Goal: Task Accomplishment & Management: Complete application form

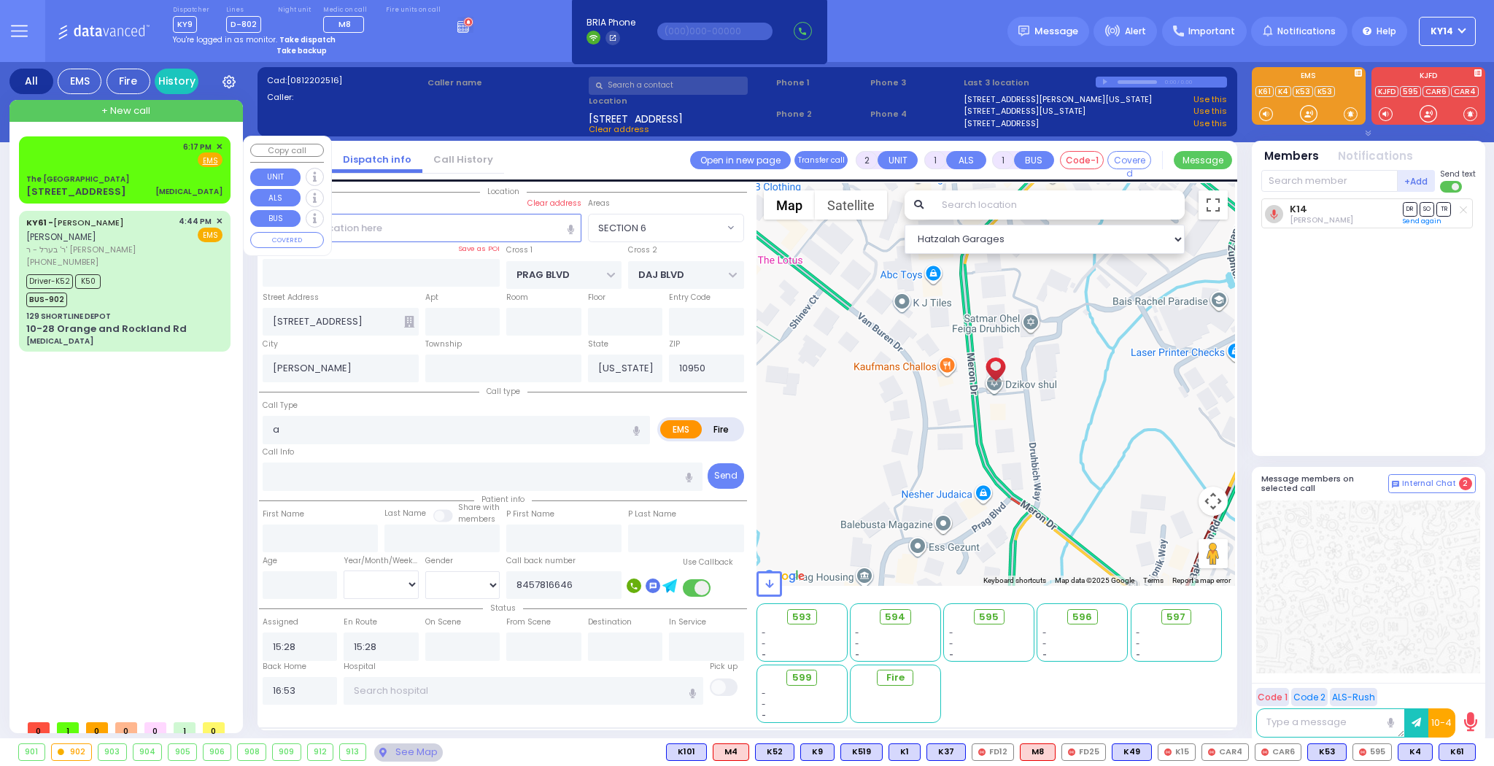
select select "SECTION 6"
select select
click at [129, 160] on div "6:17 PM ✕ Fire EMS" at bounding box center [124, 154] width 196 height 27
type input "0"
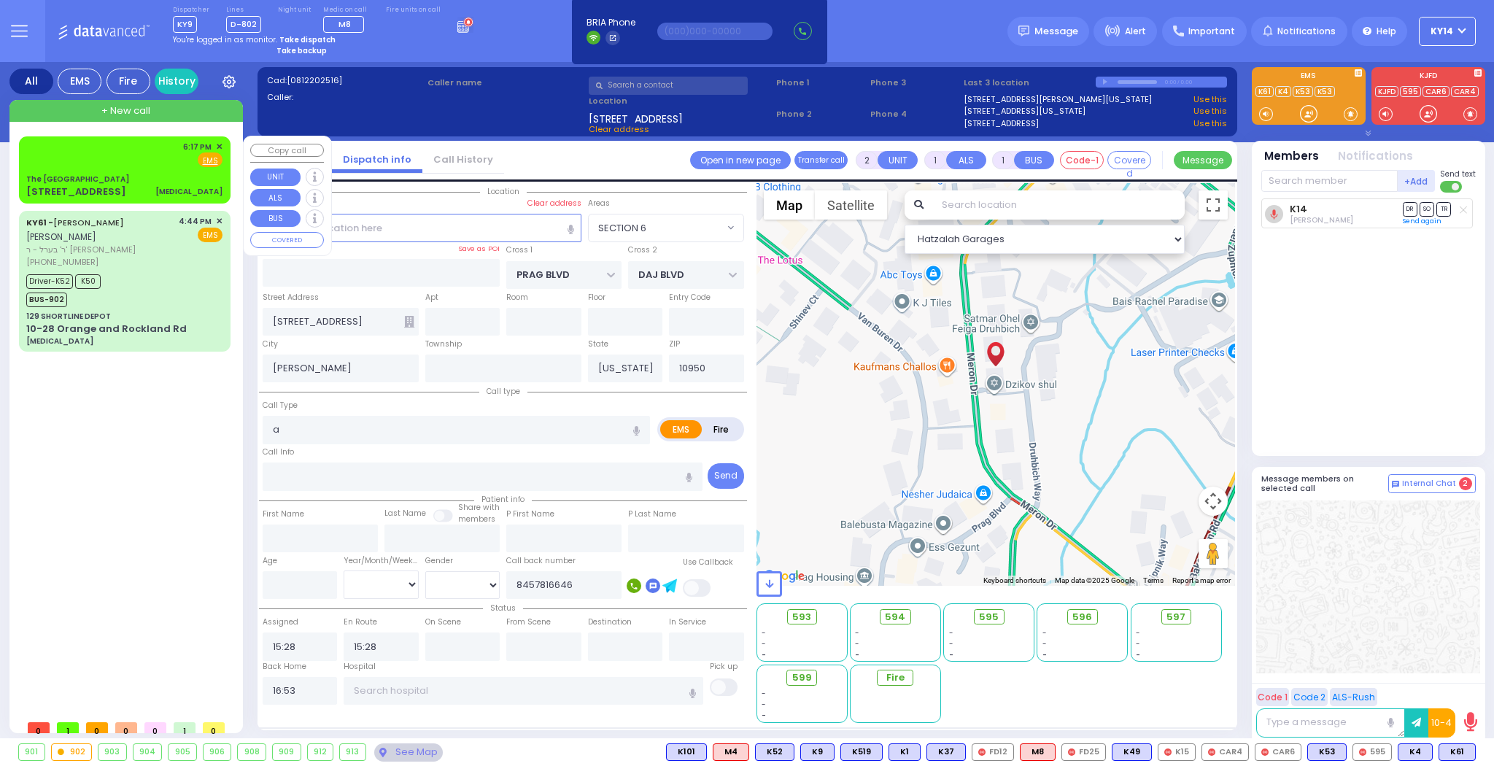
select select
type input "[MEDICAL_DATA]"
radio input "true"
select select
type input "18:17"
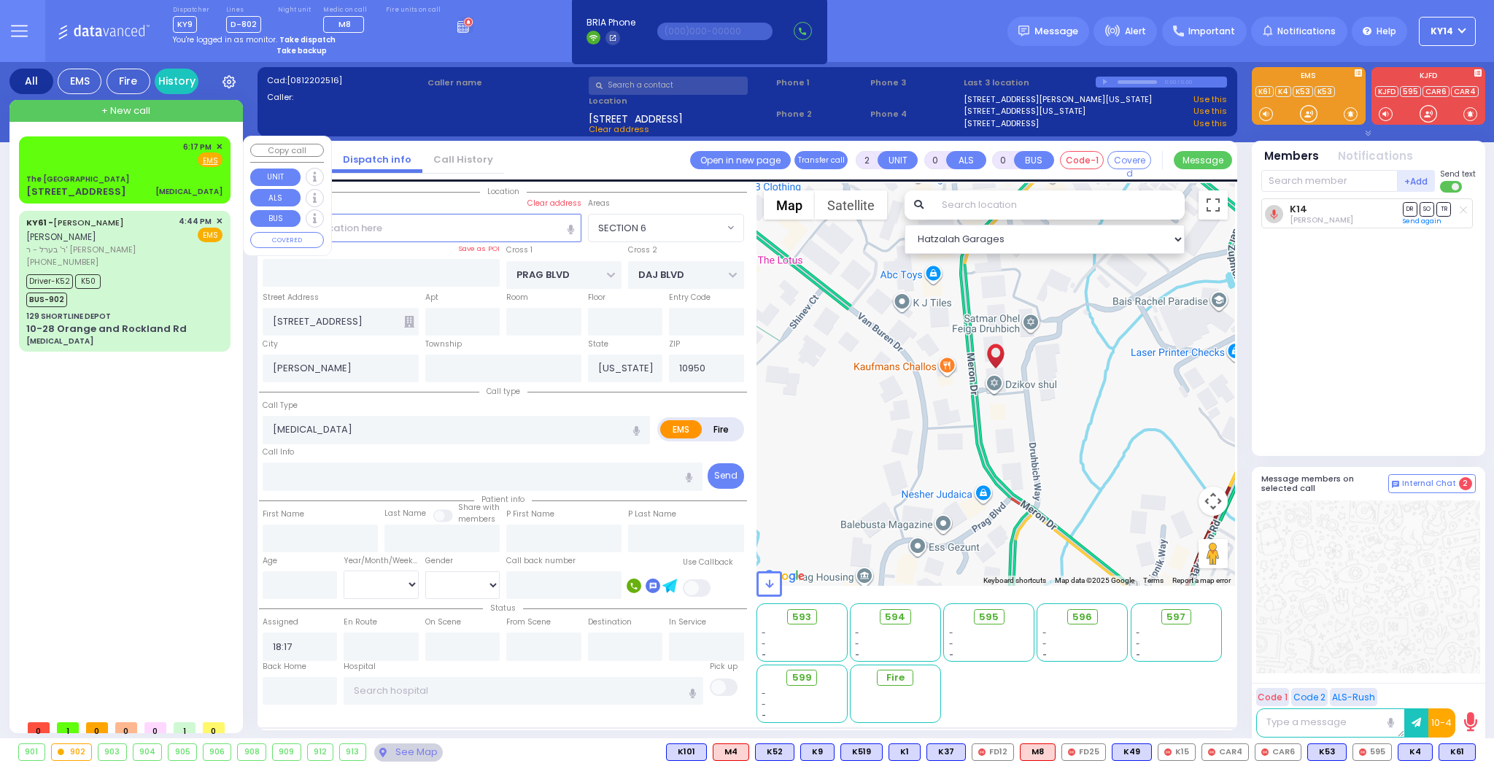
select select "Hatzalah Garages"
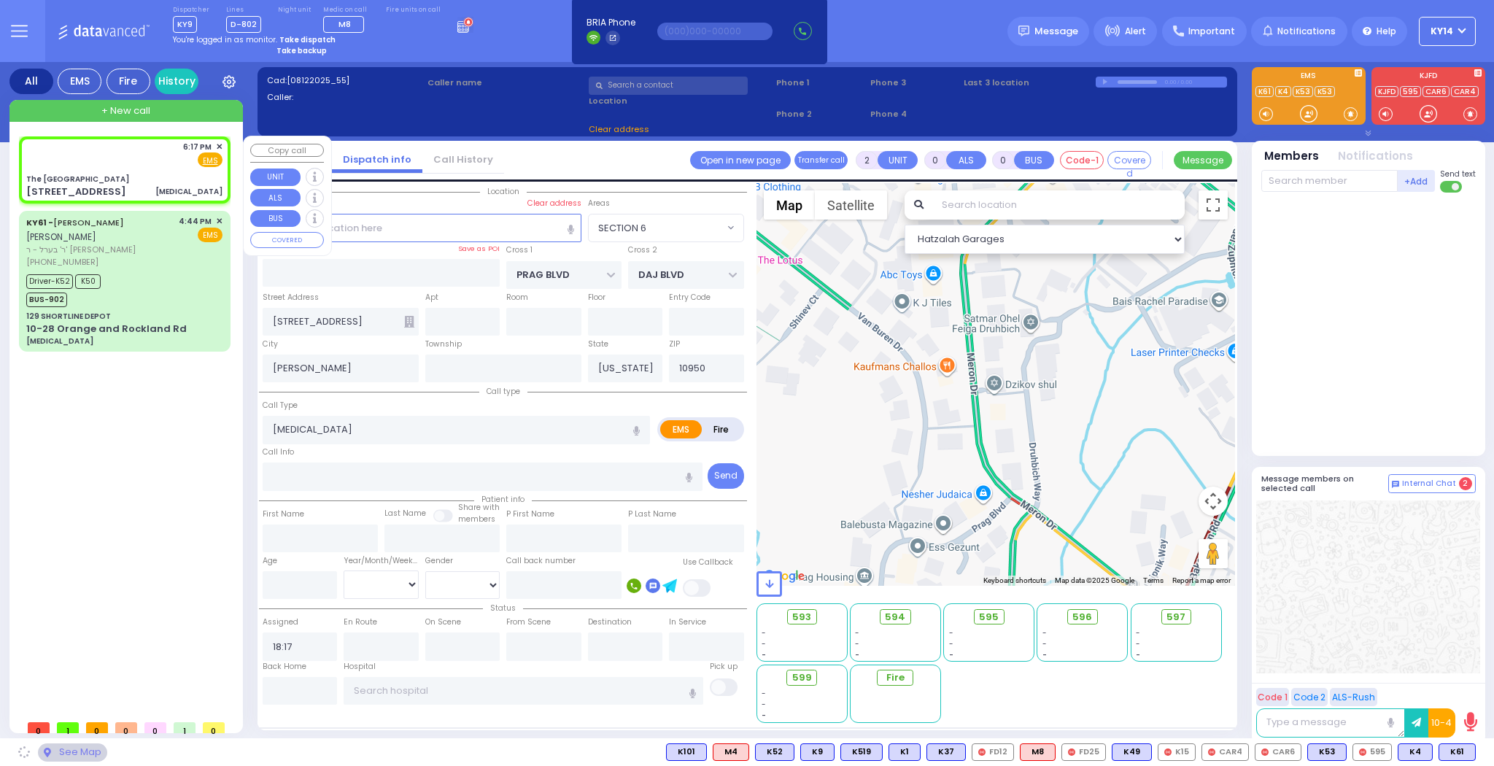
type input "The [GEOGRAPHIC_DATA]"
type input "STATE ROUTE 17 M WEST"
type input "[PERSON_NAME]"
type input "[STREET_ADDRESS]"
type input "[PERSON_NAME]"
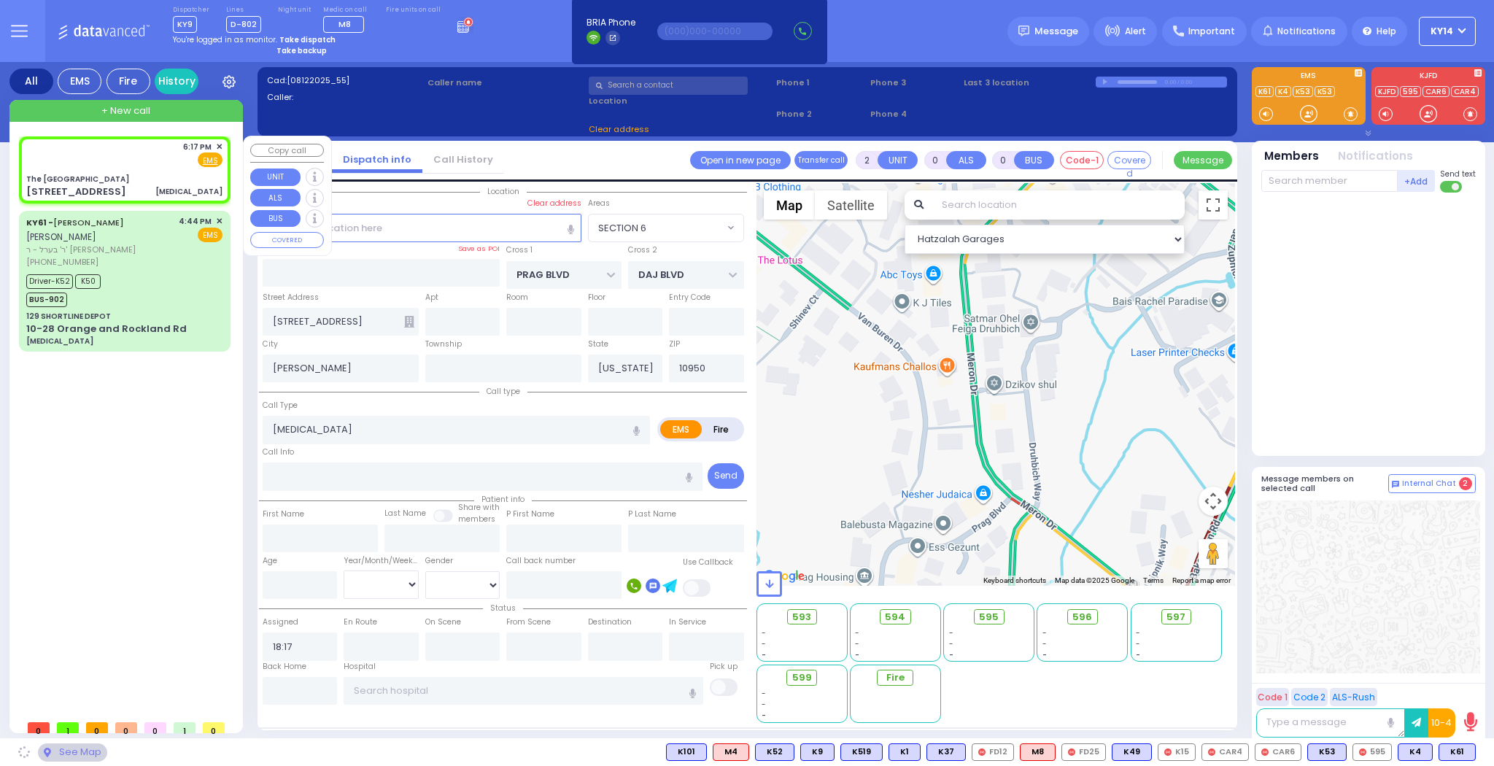
type input "10918"
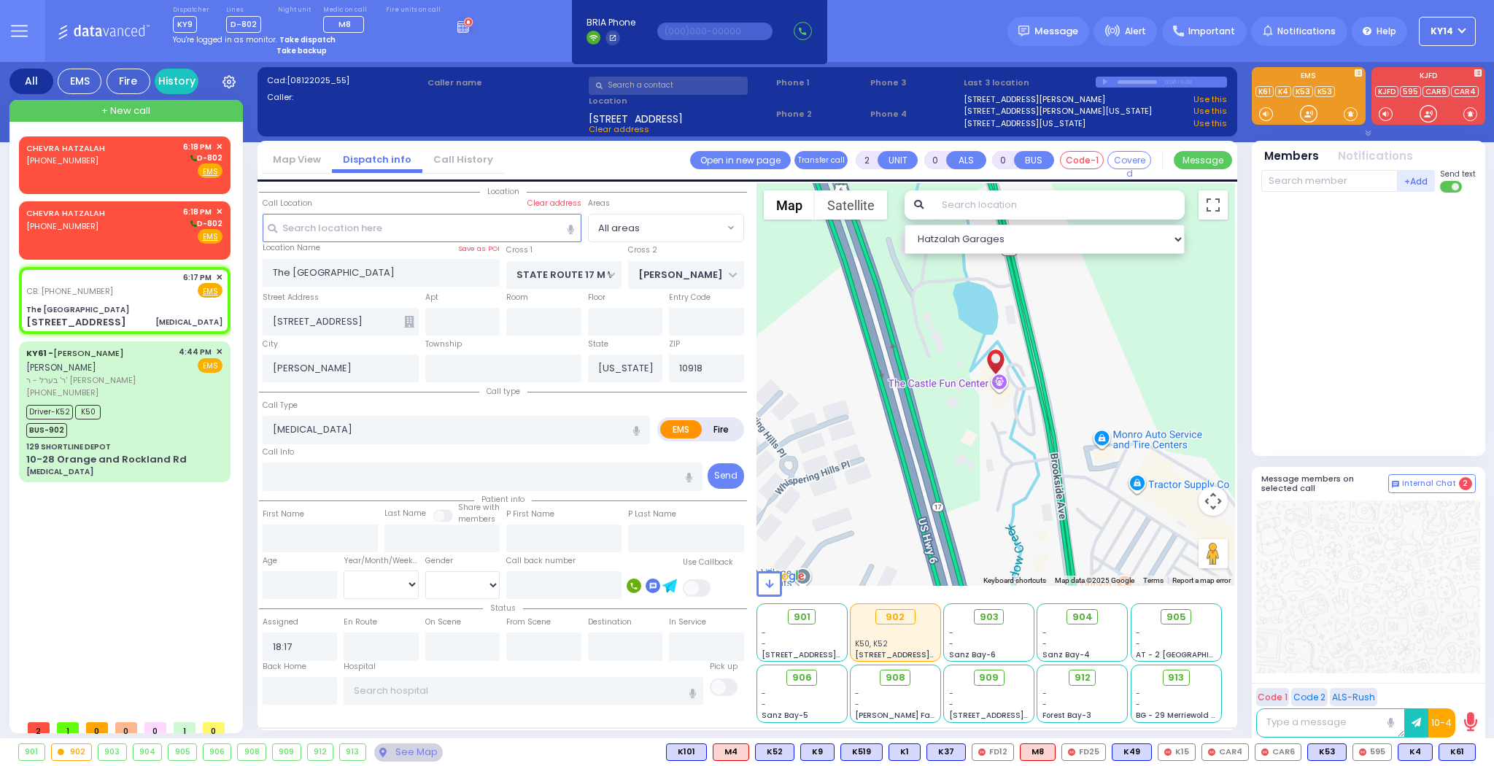
select select
radio input "true"
select select
type input "3479620636"
select select "Hatzalah Garages"
